Goal: Use online tool/utility: Utilize a website feature to perform a specific function

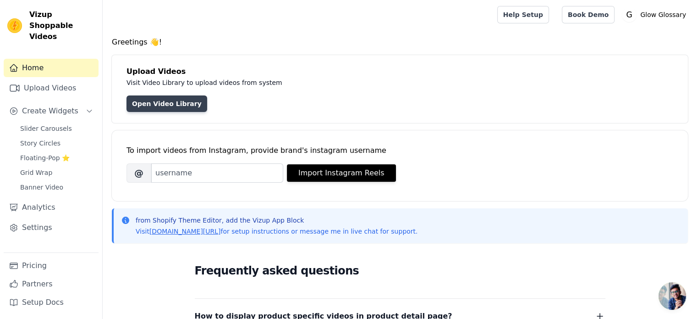
click at [174, 104] on link "Open Video Library" at bounding box center [167, 103] width 81 height 17
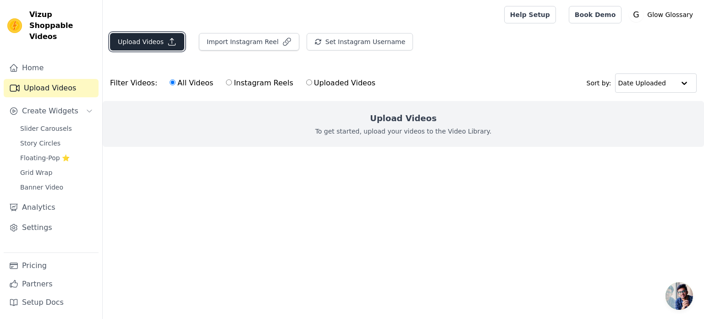
click at [152, 36] on button "Upload Videos" at bounding box center [147, 41] width 74 height 17
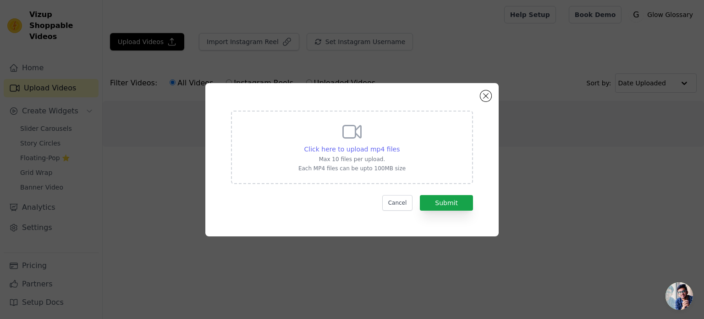
click at [348, 150] on span "Click here to upload mp4 files" at bounding box center [352, 148] width 96 height 7
click at [399, 144] on input "Click here to upload mp4 files Max 10 files per upload. Each MP4 files can be u…" at bounding box center [399, 144] width 0 height 0
type input "C:\fakepath\Vero.mp4"
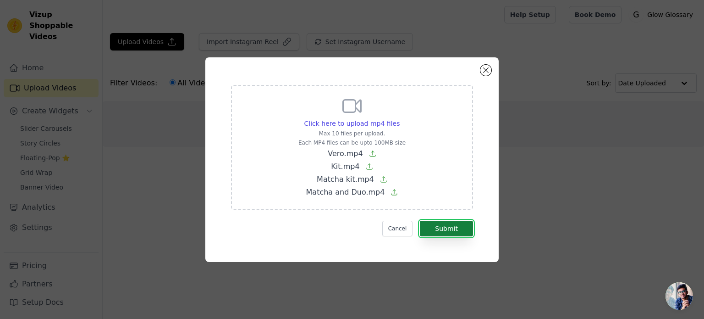
click at [449, 228] on button "Submit" at bounding box center [446, 229] width 53 height 16
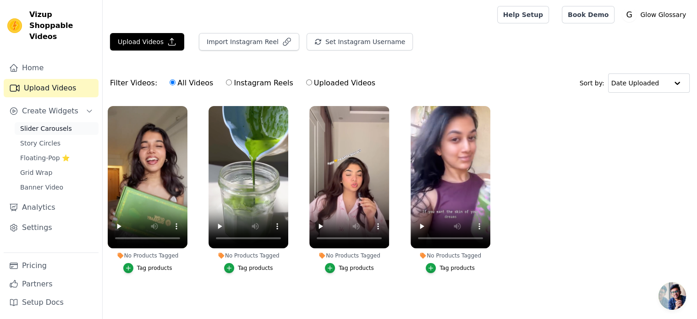
click at [64, 124] on span "Slider Carousels" at bounding box center [46, 128] width 52 height 9
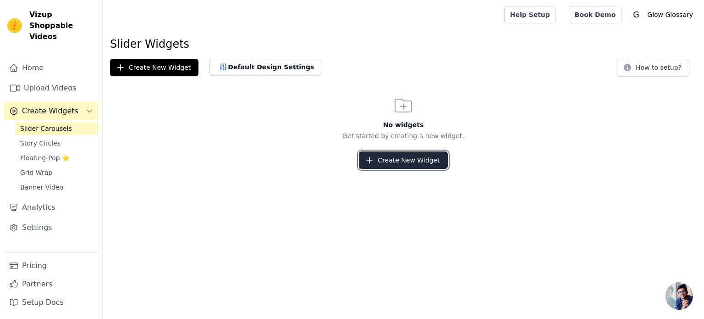
click at [379, 153] on button "Create New Widget" at bounding box center [403, 159] width 88 height 17
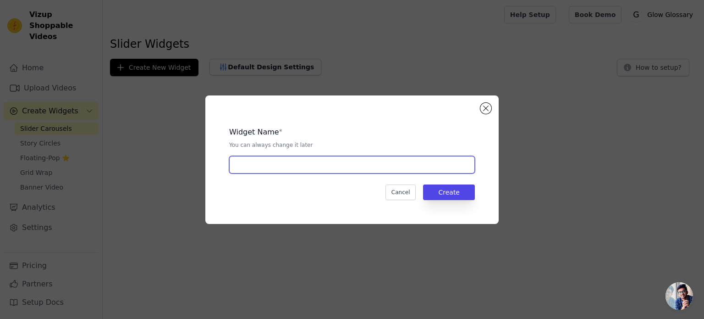
click at [314, 168] on input "text" at bounding box center [352, 164] width 246 height 17
type input "slider"
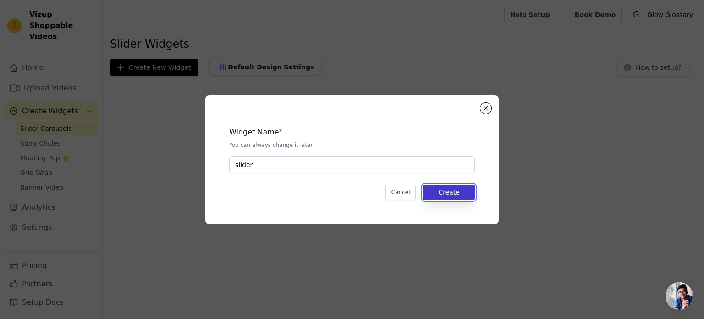
click at [463, 185] on button "Create" at bounding box center [449, 192] width 52 height 16
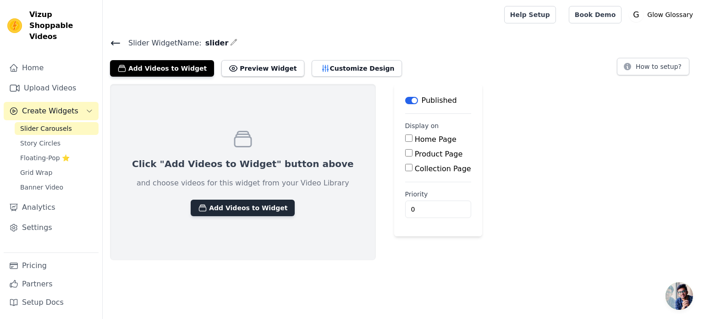
click at [249, 210] on button "Add Videos to Widget" at bounding box center [243, 207] width 104 height 17
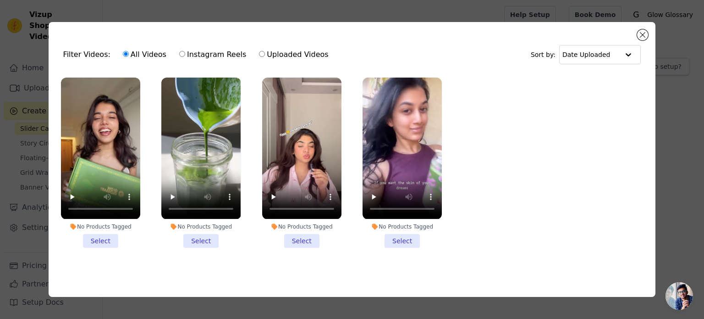
click at [109, 237] on li "No Products Tagged Select" at bounding box center [100, 162] width 79 height 170
click at [0, 0] on input "No Products Tagged Select" at bounding box center [0, 0] width 0 height 0
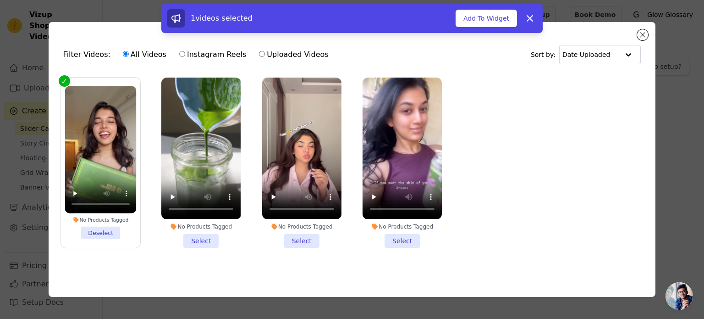
click at [197, 232] on li "No Products Tagged Select" at bounding box center [200, 162] width 79 height 170
click at [0, 0] on input "No Products Tagged Select" at bounding box center [0, 0] width 0 height 0
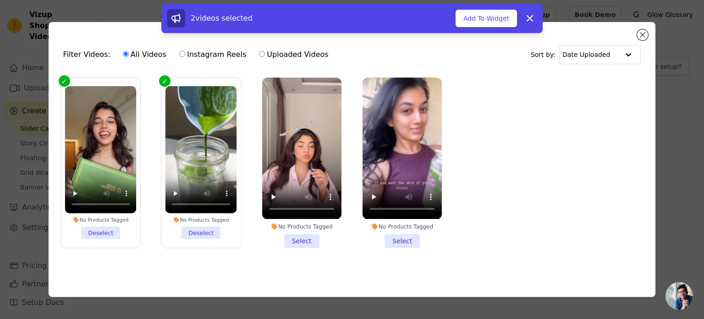
click at [293, 237] on li "No Products Tagged Select" at bounding box center [301, 162] width 79 height 170
click at [0, 0] on input "No Products Tagged Select" at bounding box center [0, 0] width 0 height 0
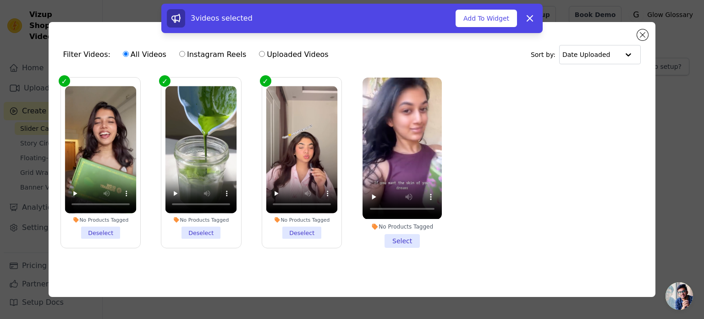
click at [399, 234] on li "No Products Tagged Select" at bounding box center [402, 162] width 79 height 170
click at [0, 0] on input "No Products Tagged Select" at bounding box center [0, 0] width 0 height 0
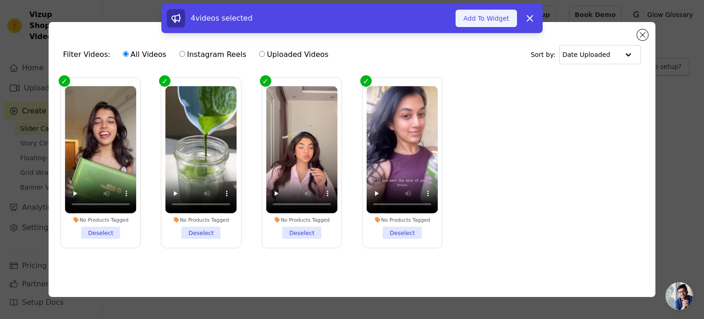
click at [482, 18] on button "Add To Widget" at bounding box center [486, 18] width 61 height 17
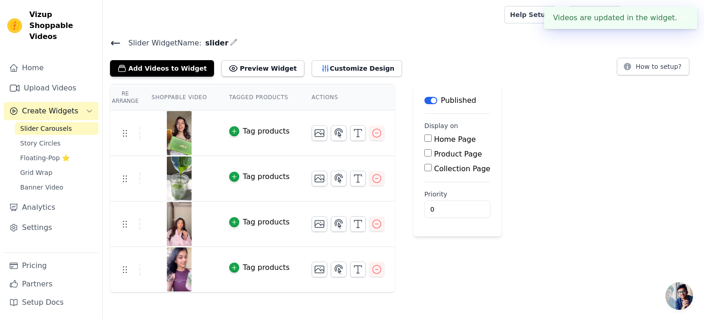
click at [425, 135] on input "Home Page" at bounding box center [428, 137] width 7 height 7
checkbox input "true"
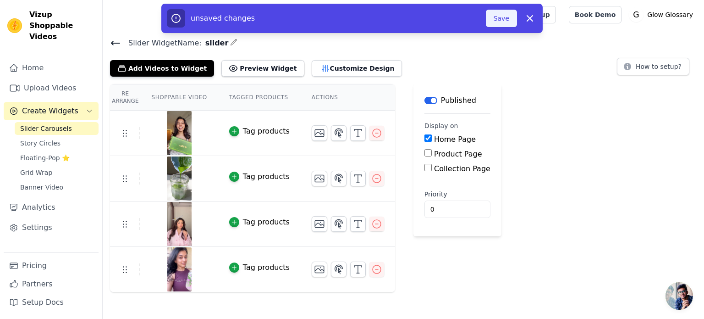
click at [502, 16] on button "Save" at bounding box center [501, 18] width 31 height 17
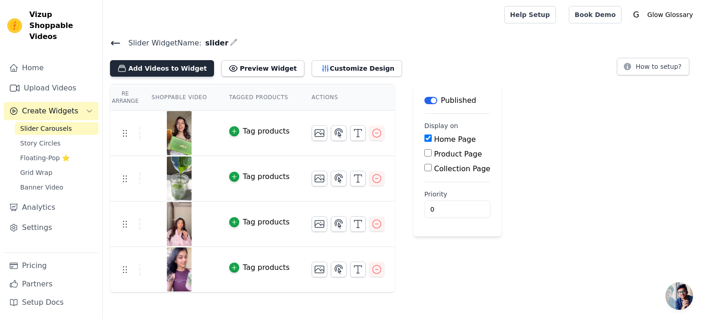
click at [162, 70] on button "Add Videos to Widget" at bounding box center [162, 68] width 104 height 17
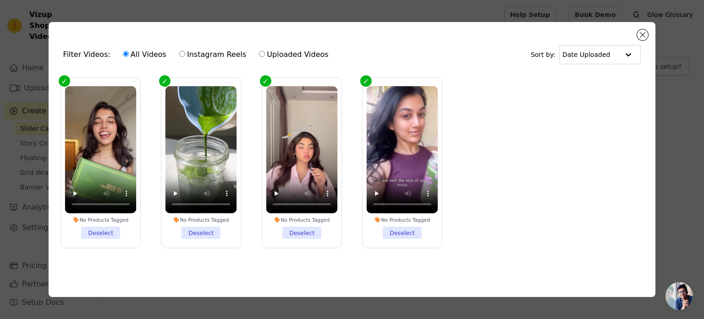
click at [287, 53] on label "Uploaded Videos" at bounding box center [294, 55] width 70 height 12
click at [265, 53] on input "Uploaded Videos" at bounding box center [262, 54] width 6 height 6
radio input "true"
click at [646, 32] on button "Close modal" at bounding box center [642, 34] width 11 height 11
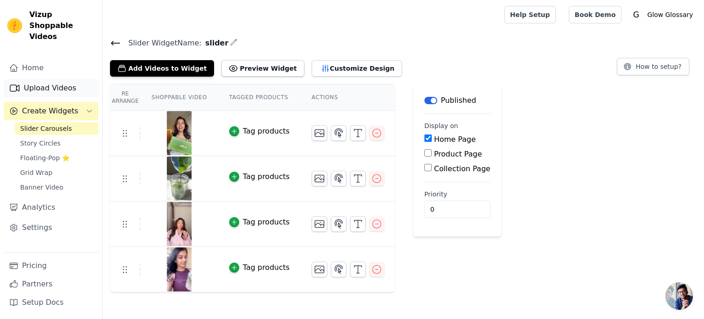
click at [46, 79] on link "Upload Videos" at bounding box center [51, 88] width 95 height 18
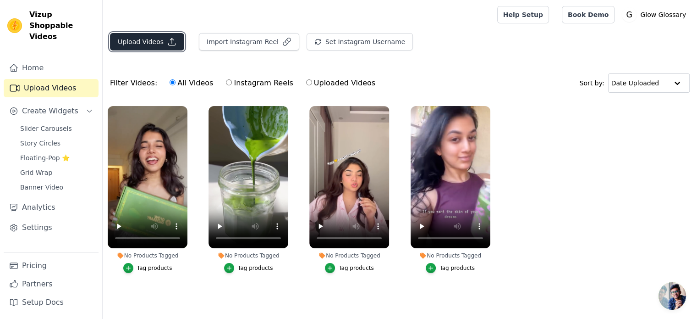
click at [134, 39] on button "Upload Videos" at bounding box center [147, 41] width 74 height 17
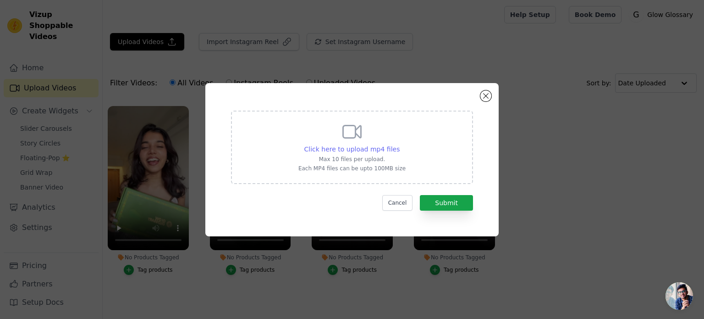
click at [358, 150] on span "Click here to upload mp4 files" at bounding box center [352, 148] width 96 height 7
click at [399, 144] on input "Click here to upload mp4 files Max 10 files per upload. Each MP4 files can be u…" at bounding box center [399, 144] width 0 height 0
type input "C:\fakepath\Vero (2).mp4"
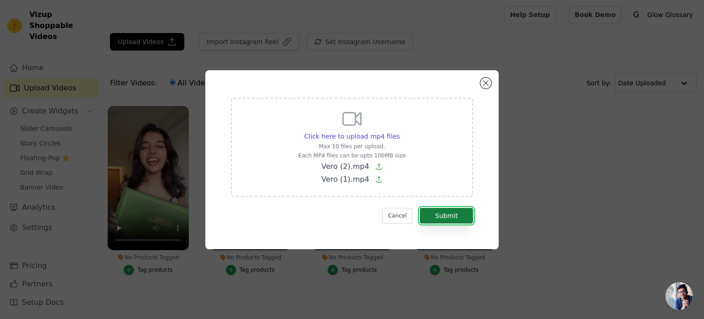
click at [447, 211] on button "Submit" at bounding box center [446, 216] width 53 height 16
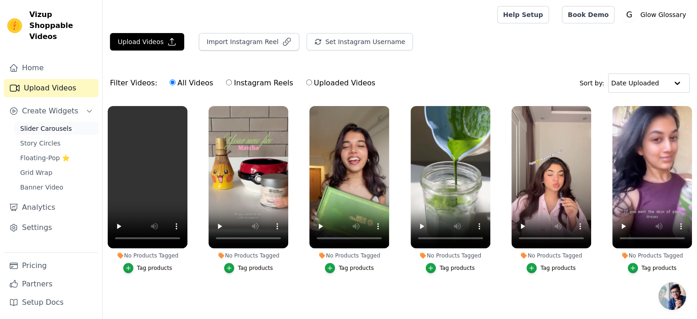
click at [58, 124] on span "Slider Carousels" at bounding box center [46, 128] width 52 height 9
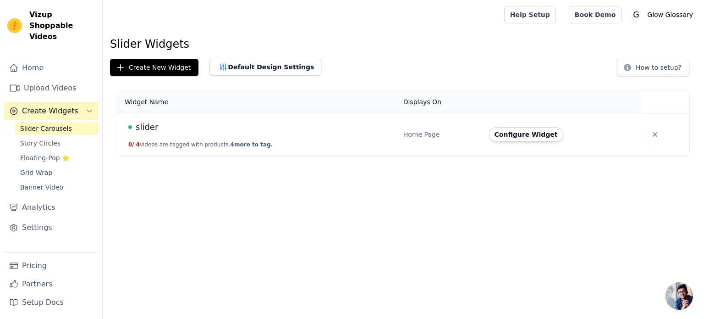
click at [232, 135] on td "slider 0 / 4 videos are tagged with products. 4 more to tag." at bounding box center [257, 134] width 281 height 43
click at [510, 135] on button "Configure Widget" at bounding box center [526, 134] width 74 height 15
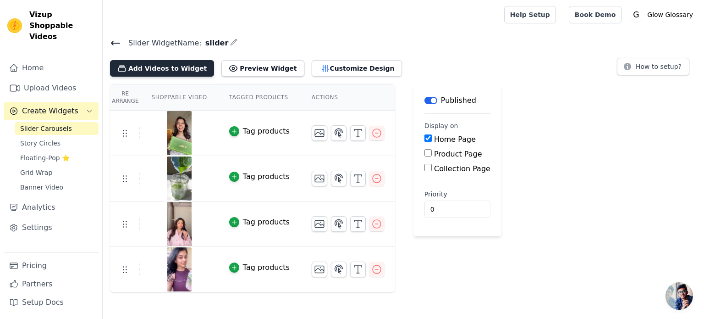
click at [147, 65] on button "Add Videos to Widget" at bounding box center [162, 68] width 104 height 17
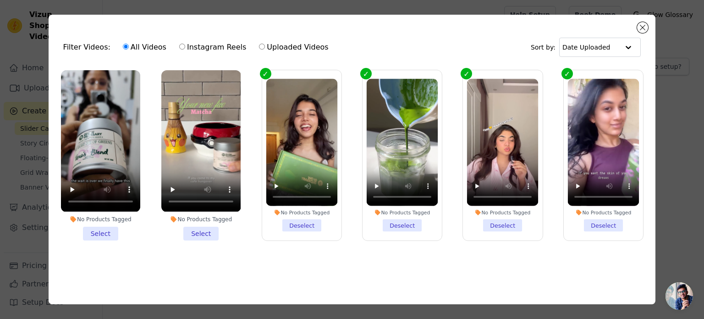
click at [96, 228] on li "No Products Tagged Select" at bounding box center [100, 155] width 79 height 170
click at [0, 0] on input "No Products Tagged Select" at bounding box center [0, 0] width 0 height 0
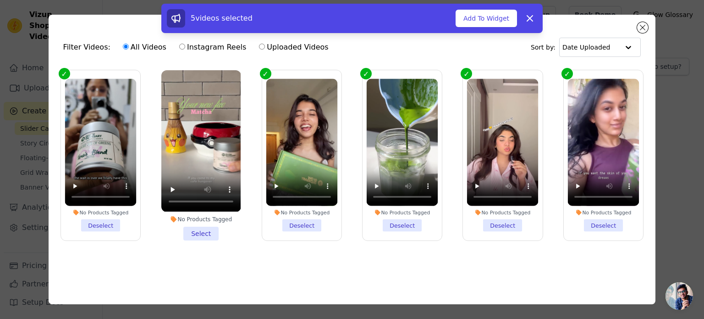
click at [200, 229] on li "No Products Tagged Select" at bounding box center [200, 155] width 79 height 170
click at [0, 0] on input "No Products Tagged Select" at bounding box center [0, 0] width 0 height 0
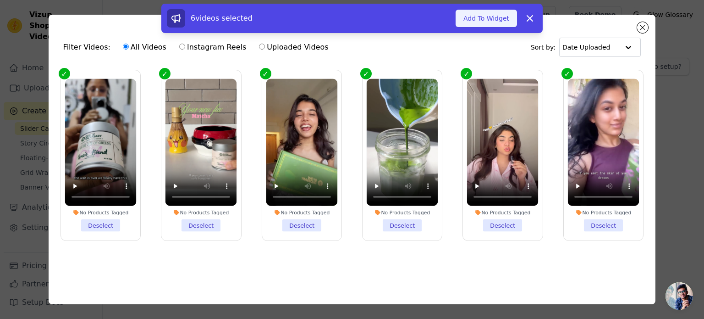
click at [501, 22] on button "Add To Widget" at bounding box center [486, 18] width 61 height 17
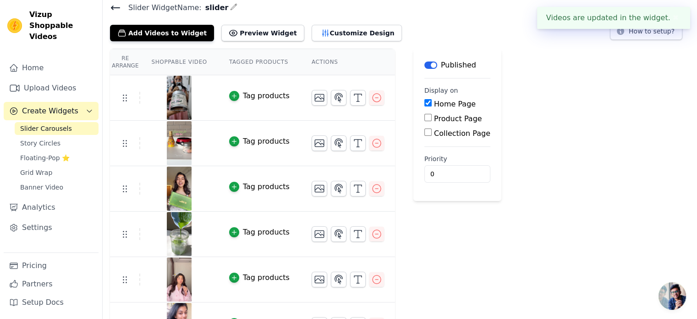
scroll to position [62, 0]
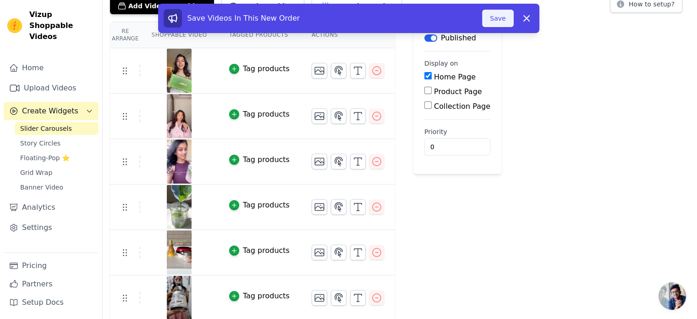
click at [510, 13] on button "Save" at bounding box center [497, 18] width 31 height 17
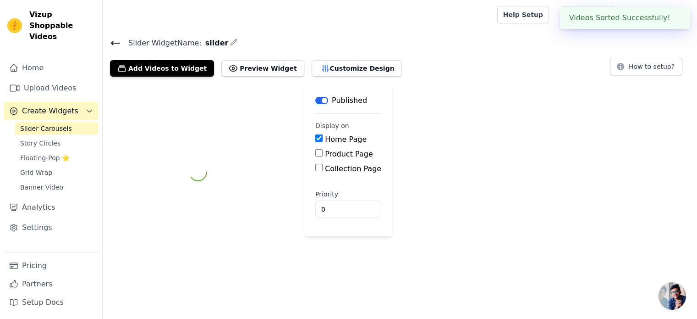
scroll to position [0, 0]
